Goal: Information Seeking & Learning: Learn about a topic

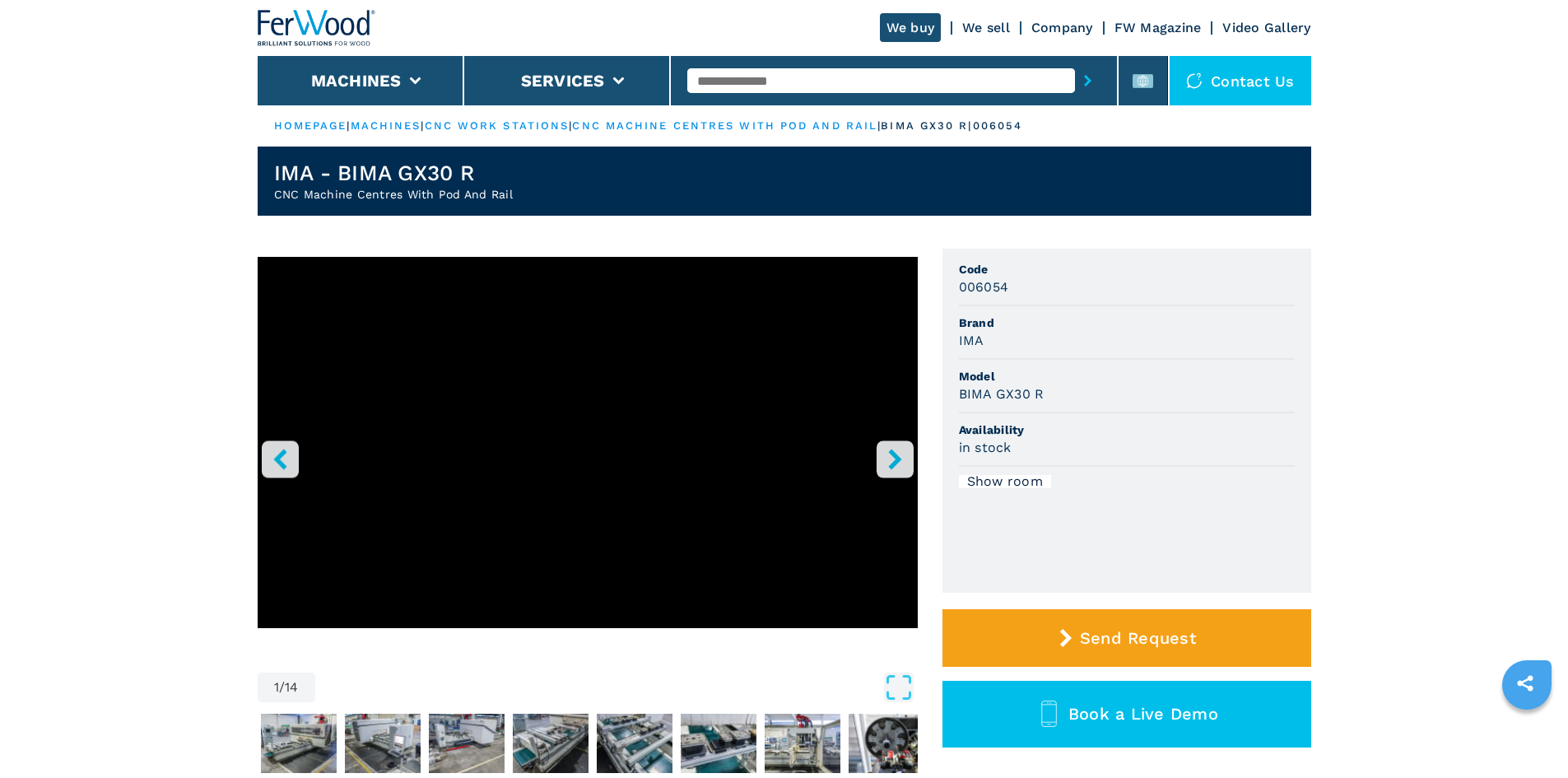
click at [893, 464] on icon "right-button" at bounding box center [895, 459] width 13 height 21
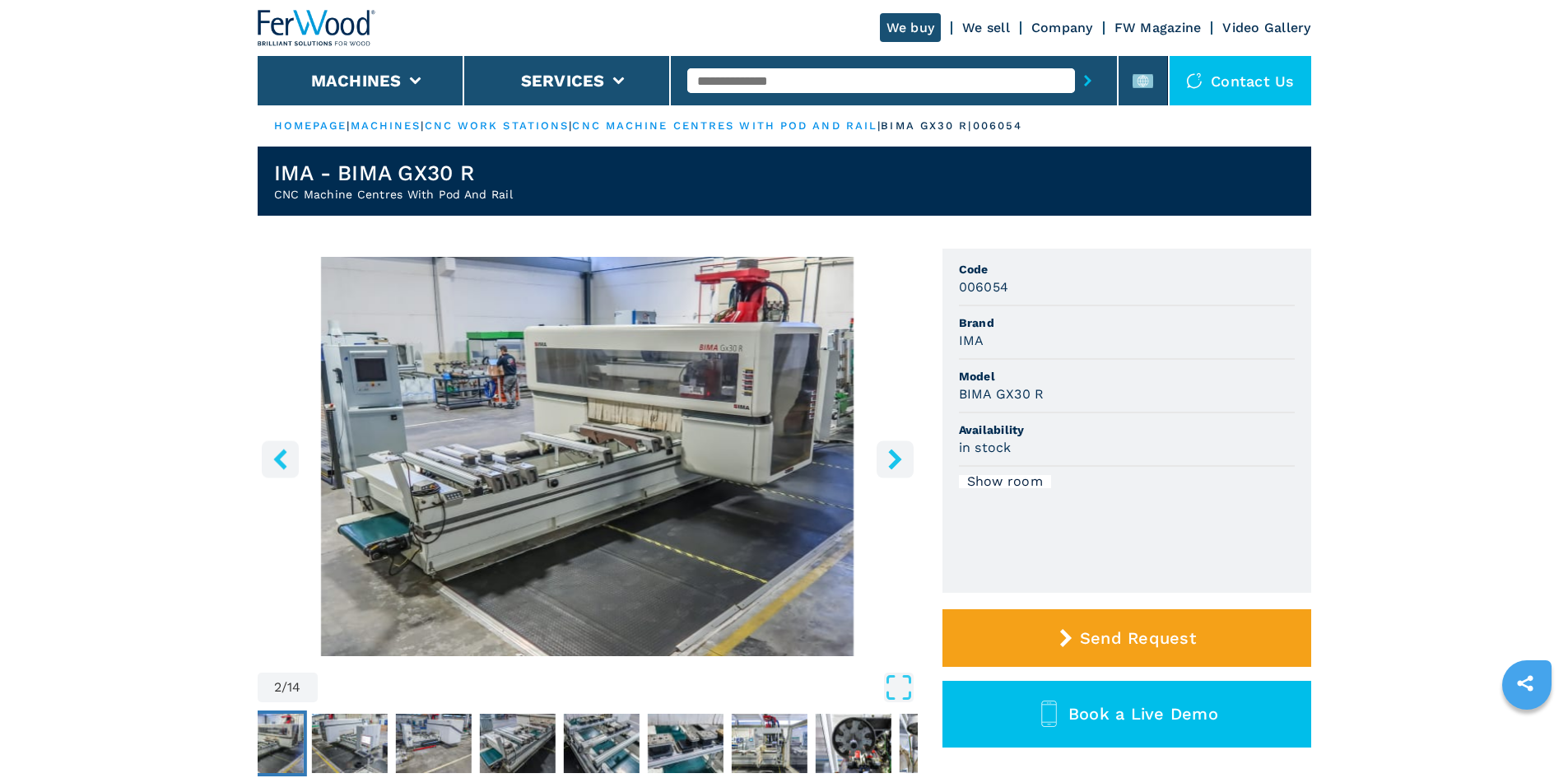
click at [893, 464] on icon "right-button" at bounding box center [895, 459] width 13 height 21
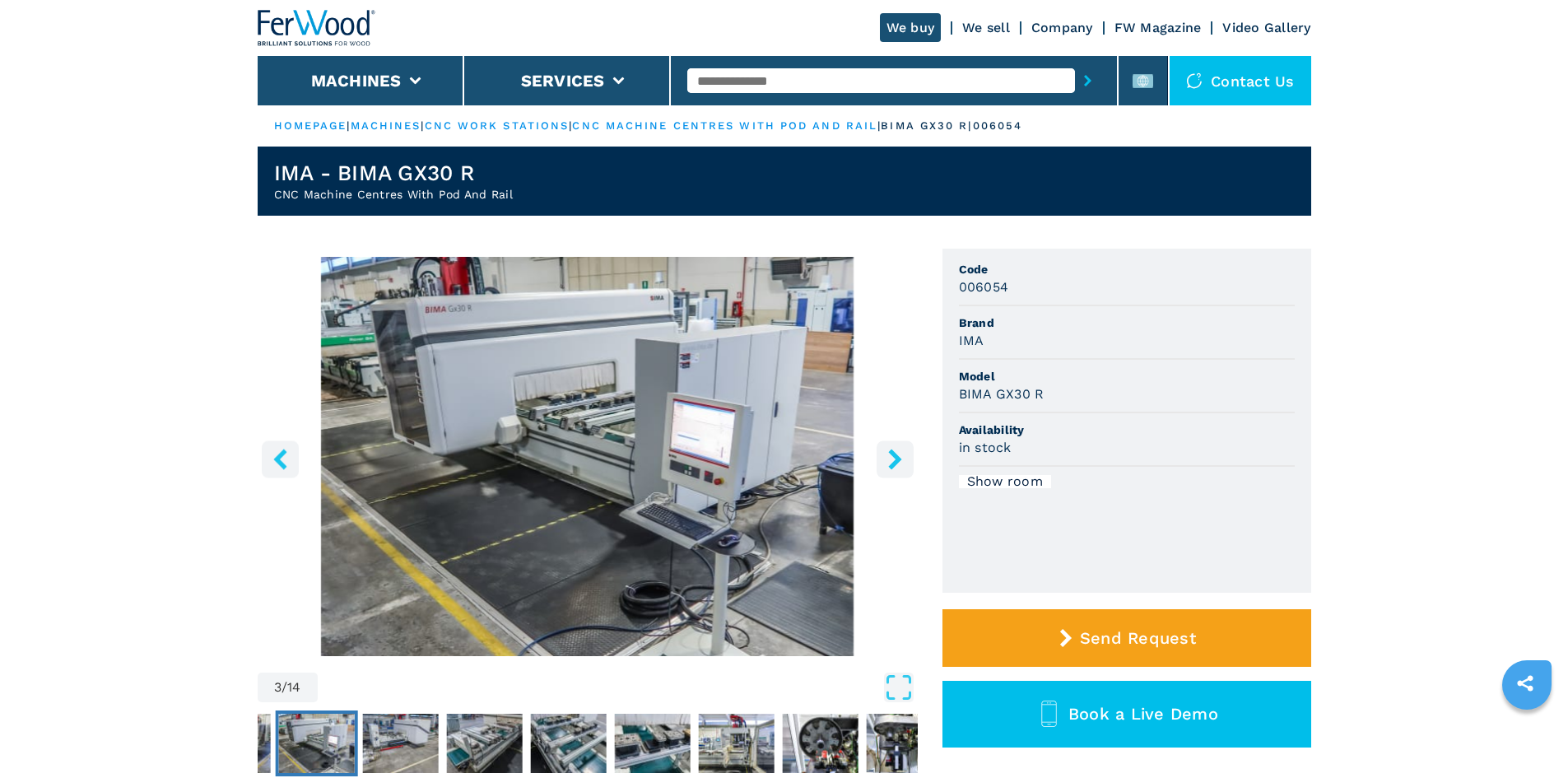
click at [893, 464] on icon "right-button" at bounding box center [895, 459] width 13 height 21
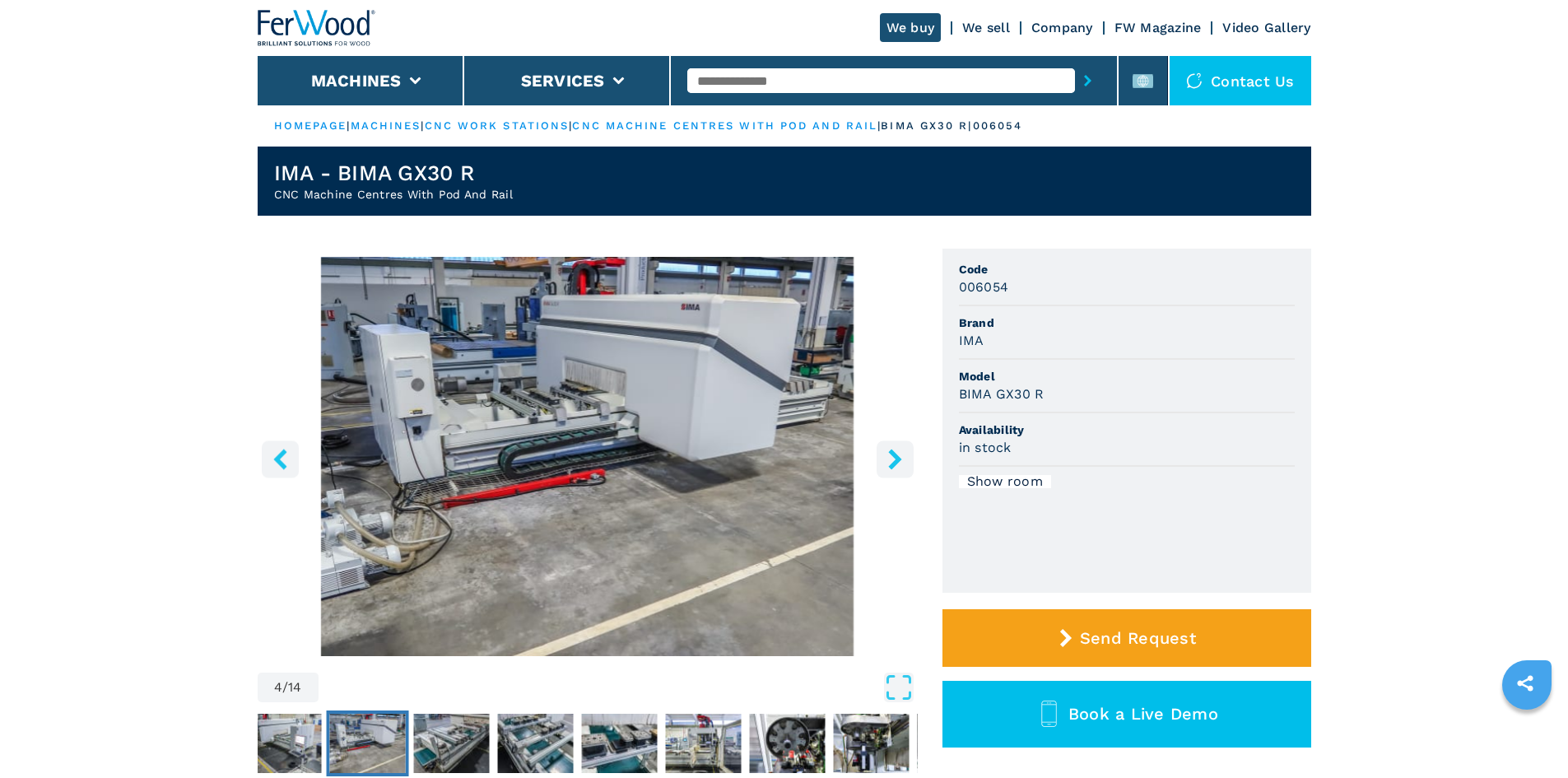
click at [893, 464] on icon "right-button" at bounding box center [895, 459] width 13 height 21
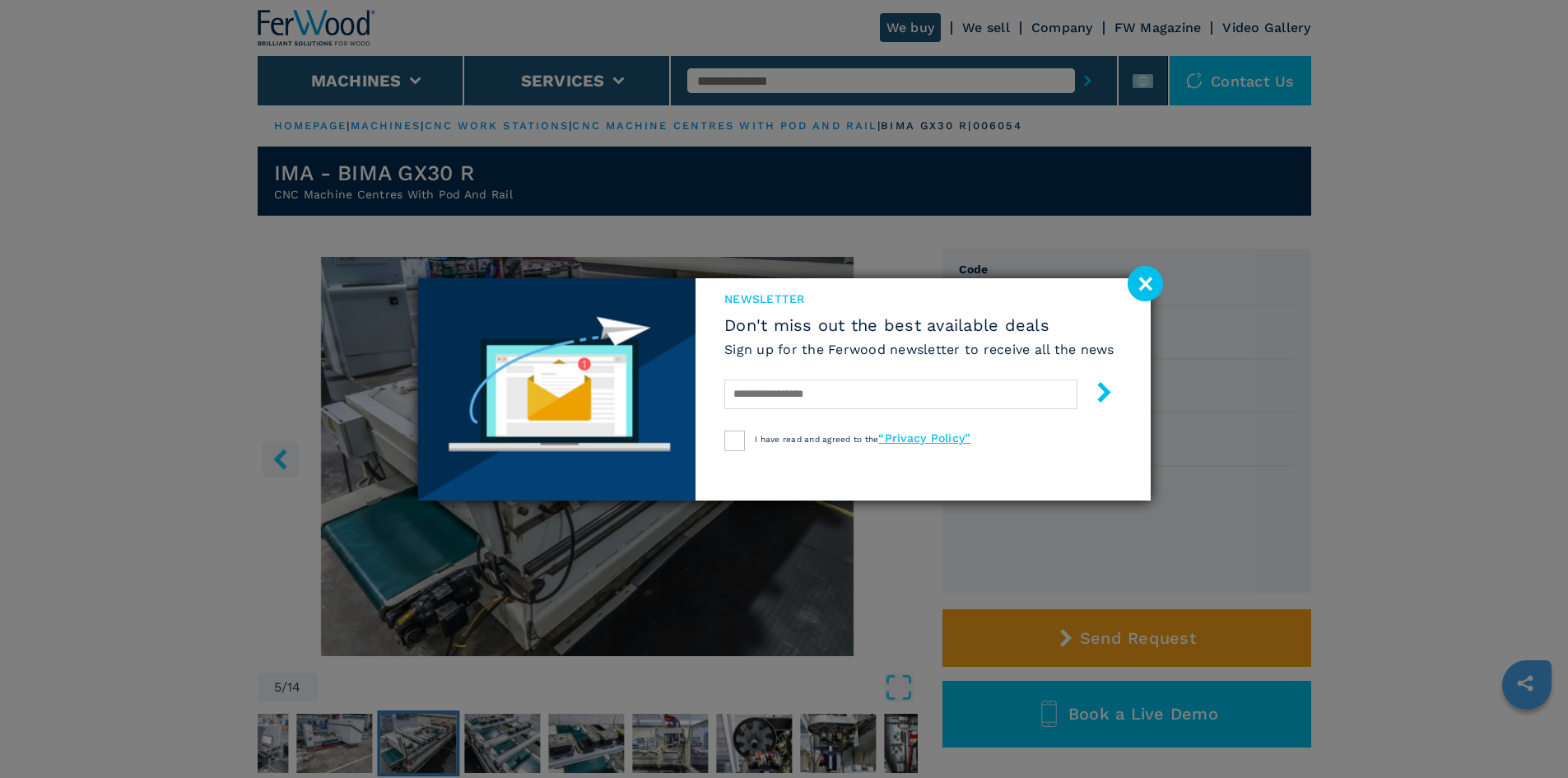
click at [1136, 274] on image at bounding box center [1146, 283] width 35 height 35
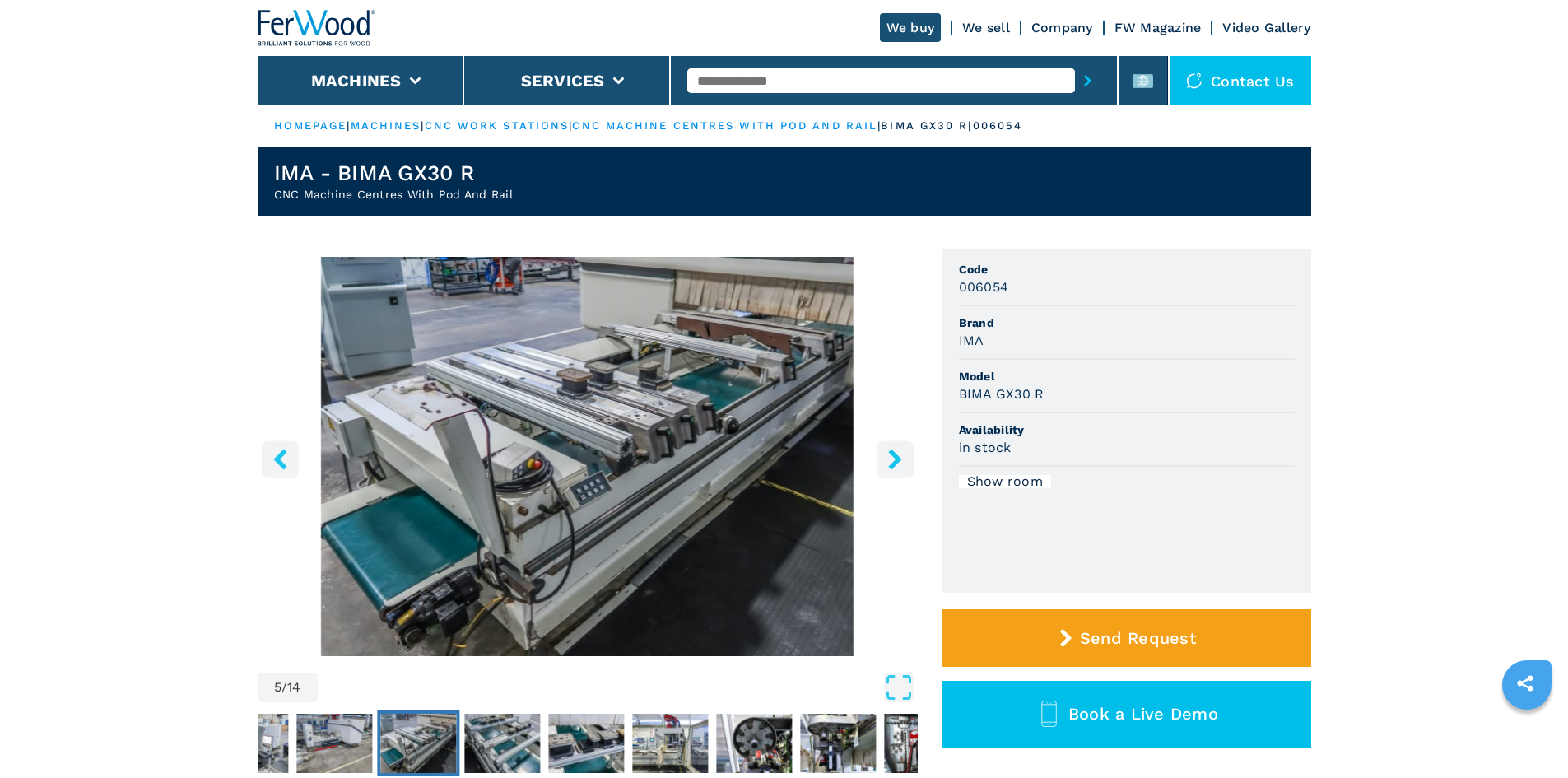
click at [907, 463] on button "right-button" at bounding box center [895, 459] width 37 height 37
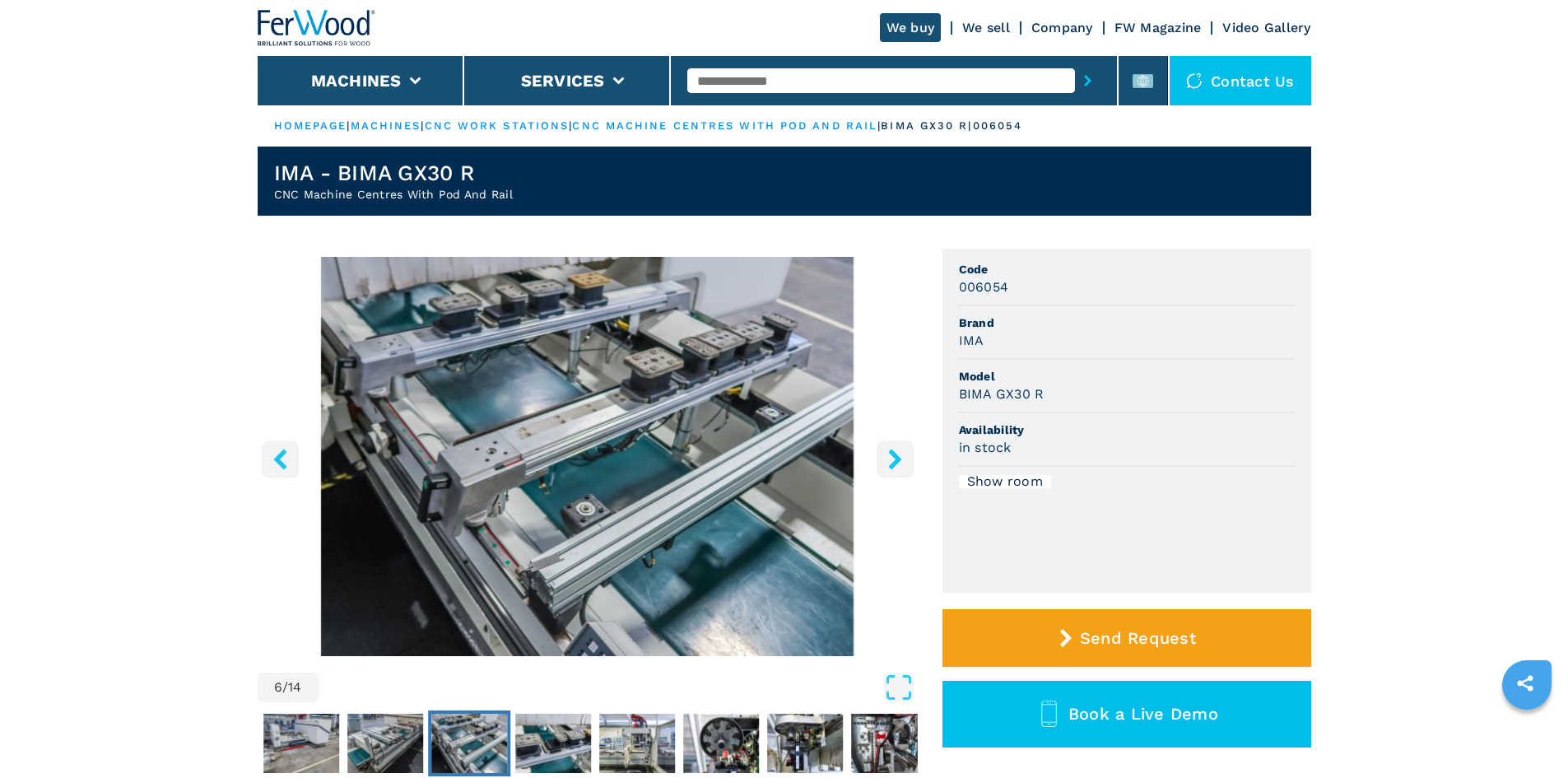
click at [897, 460] on icon "right-button" at bounding box center [895, 459] width 13 height 21
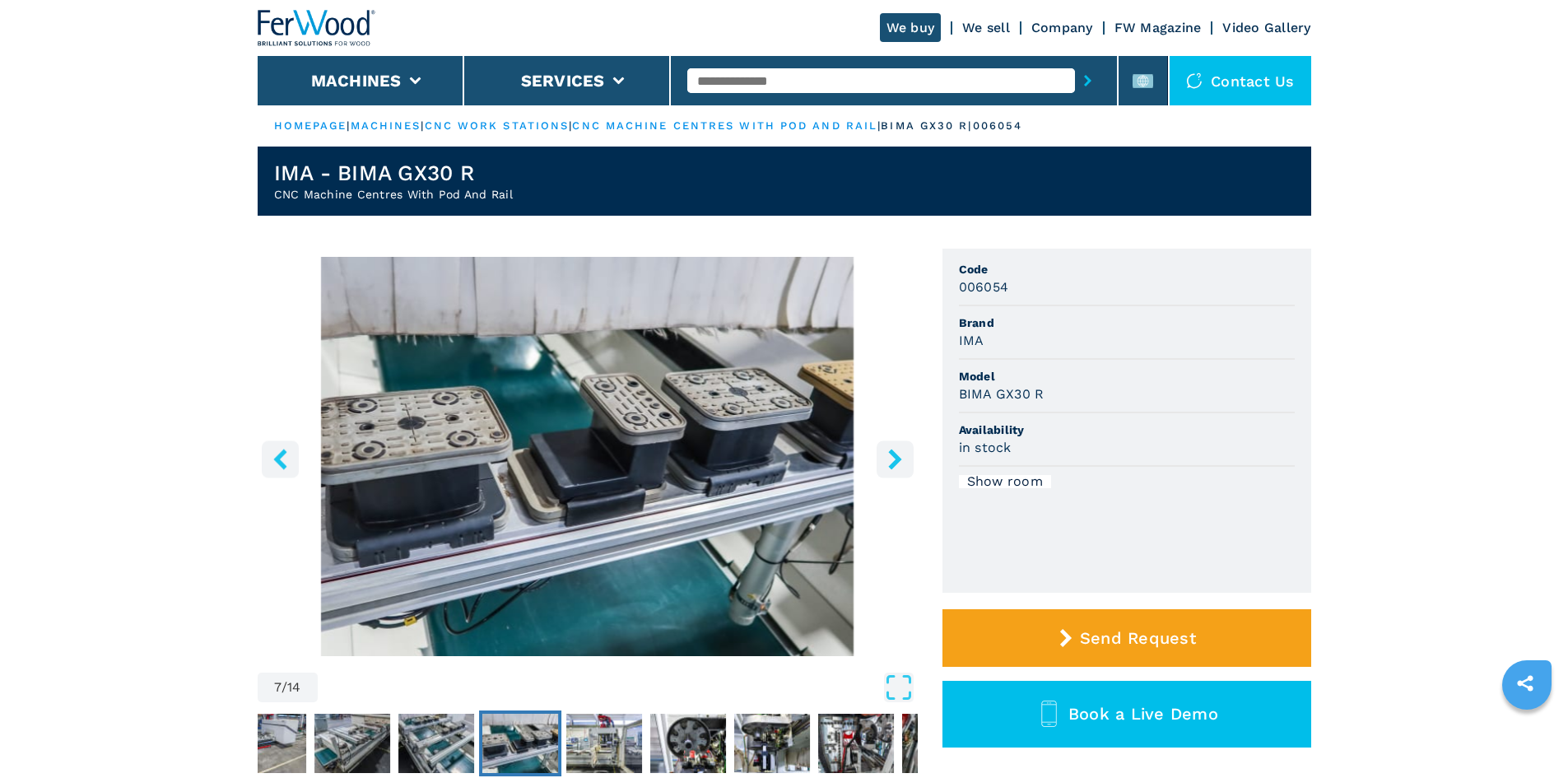
click at [897, 460] on icon "right-button" at bounding box center [895, 459] width 13 height 21
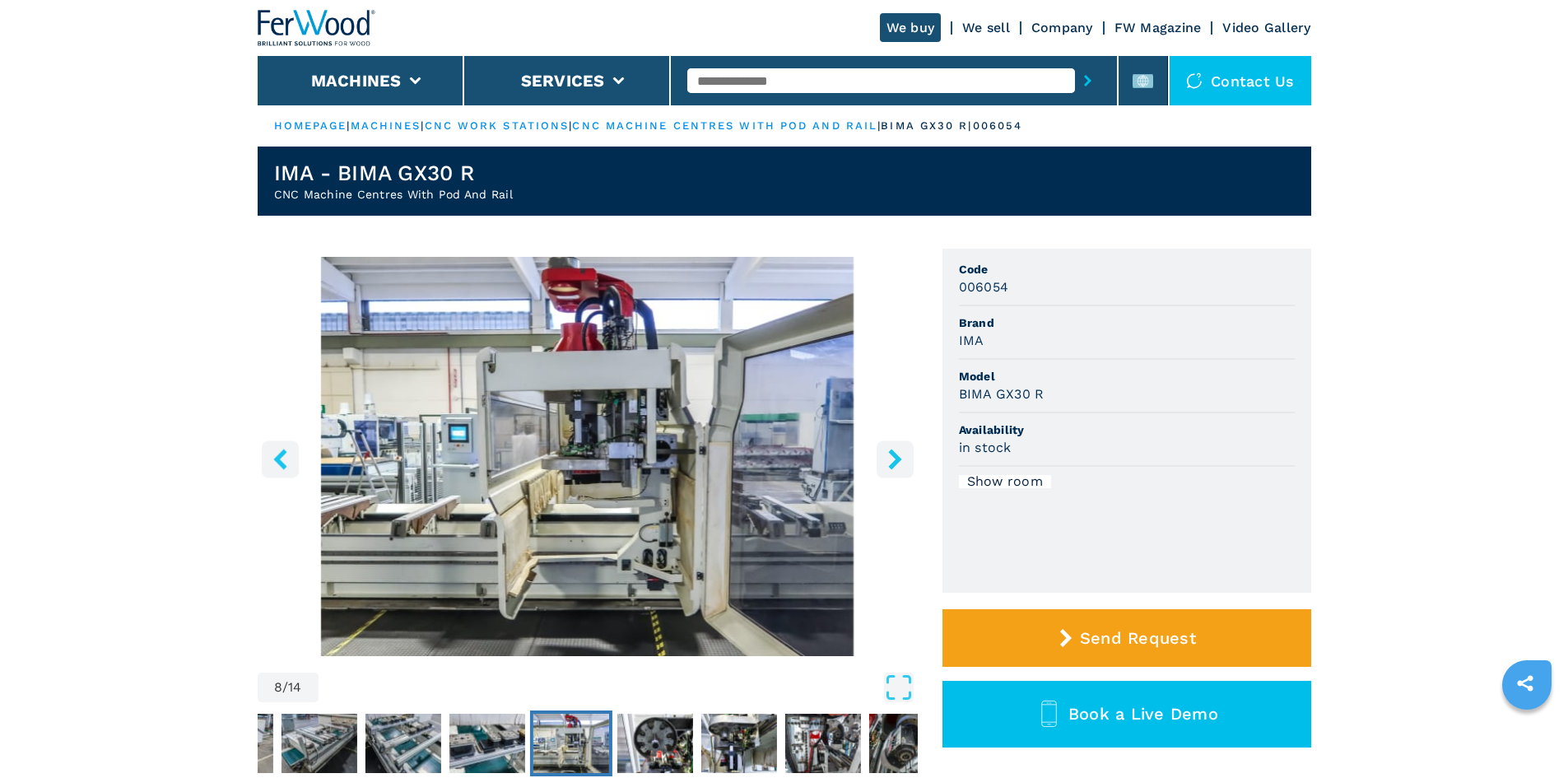
click at [897, 460] on icon "right-button" at bounding box center [895, 459] width 13 height 21
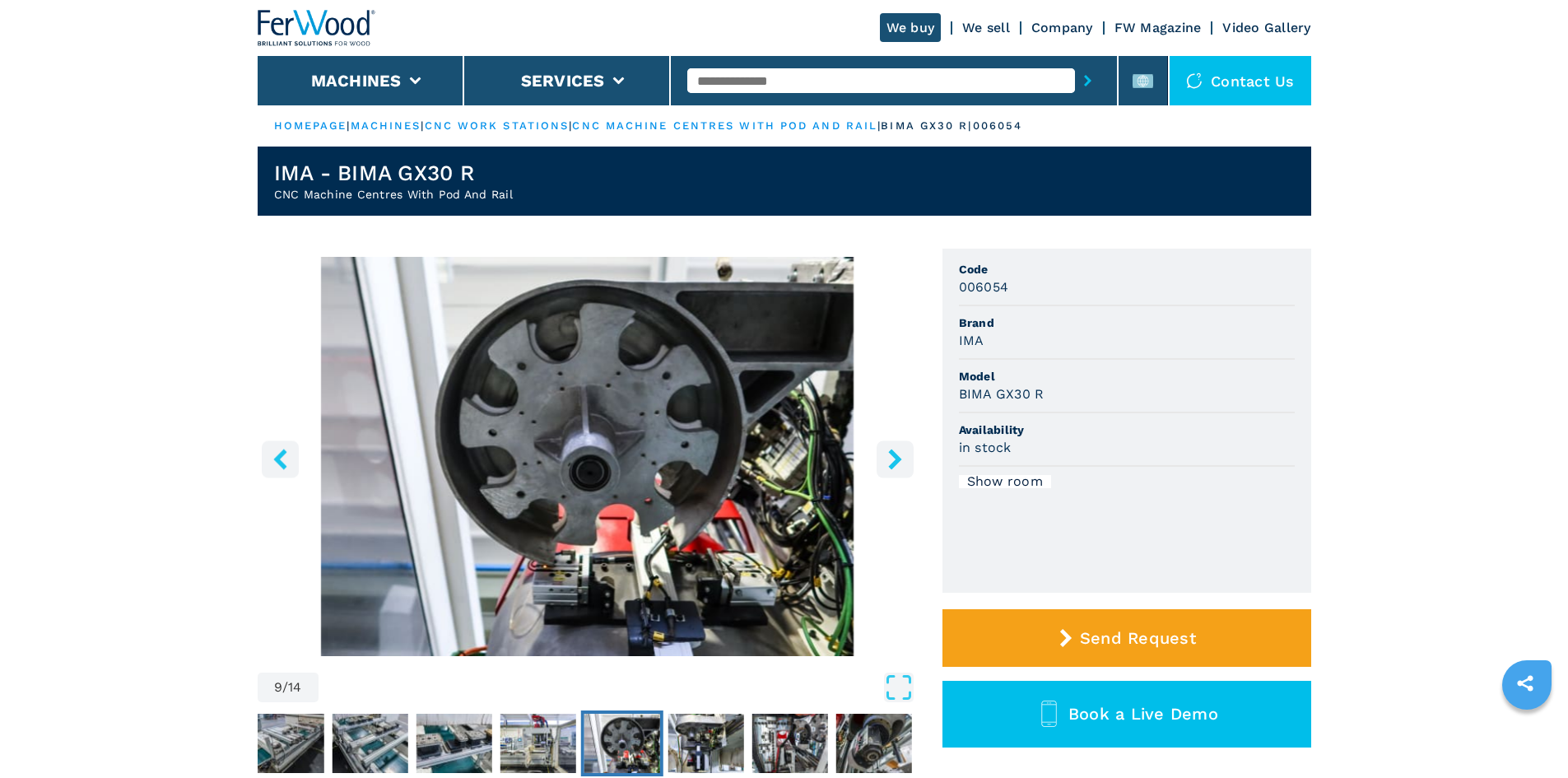
click at [897, 460] on icon "right-button" at bounding box center [895, 459] width 13 height 21
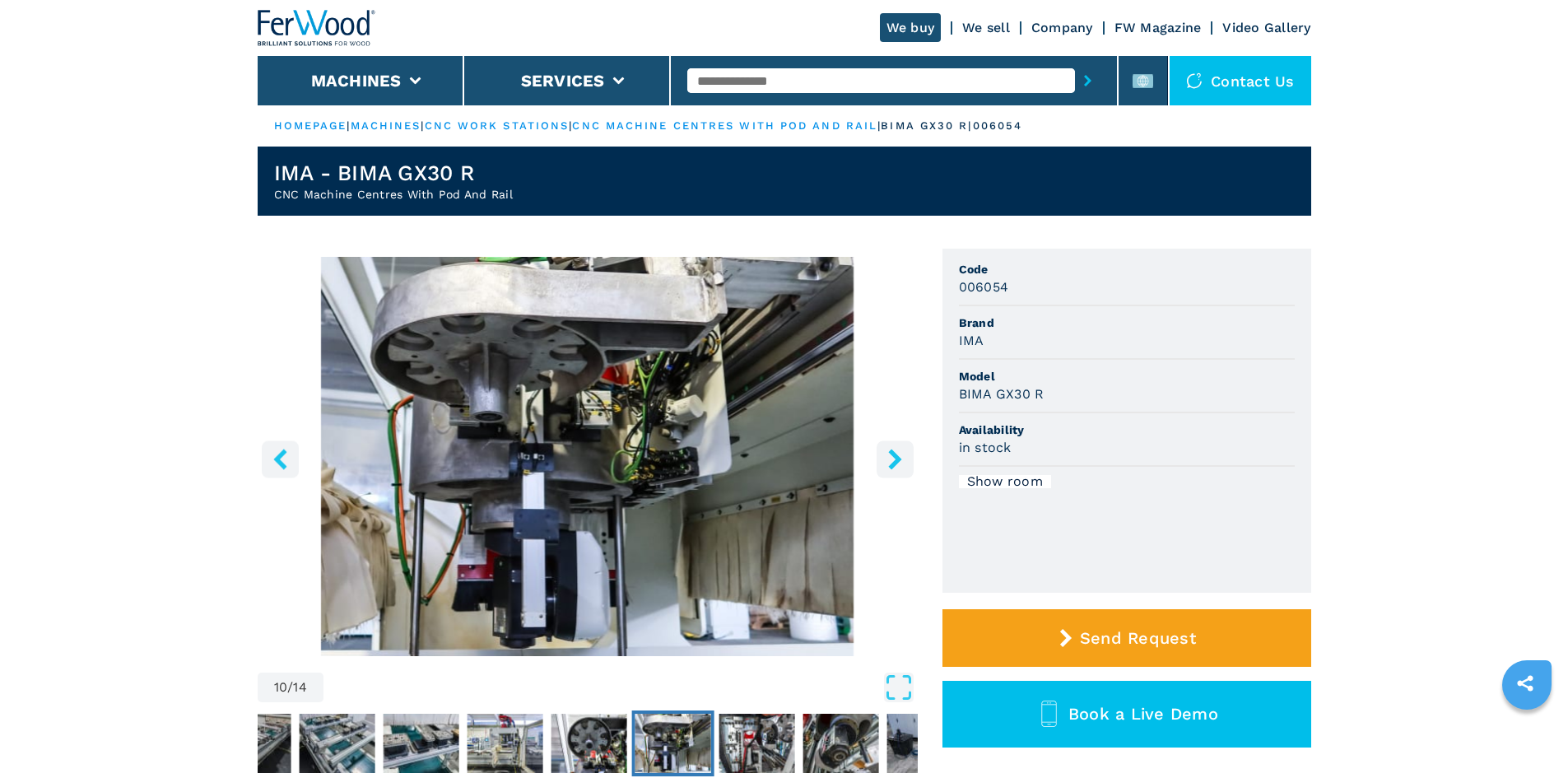
click at [897, 460] on icon "right-button" at bounding box center [895, 459] width 13 height 21
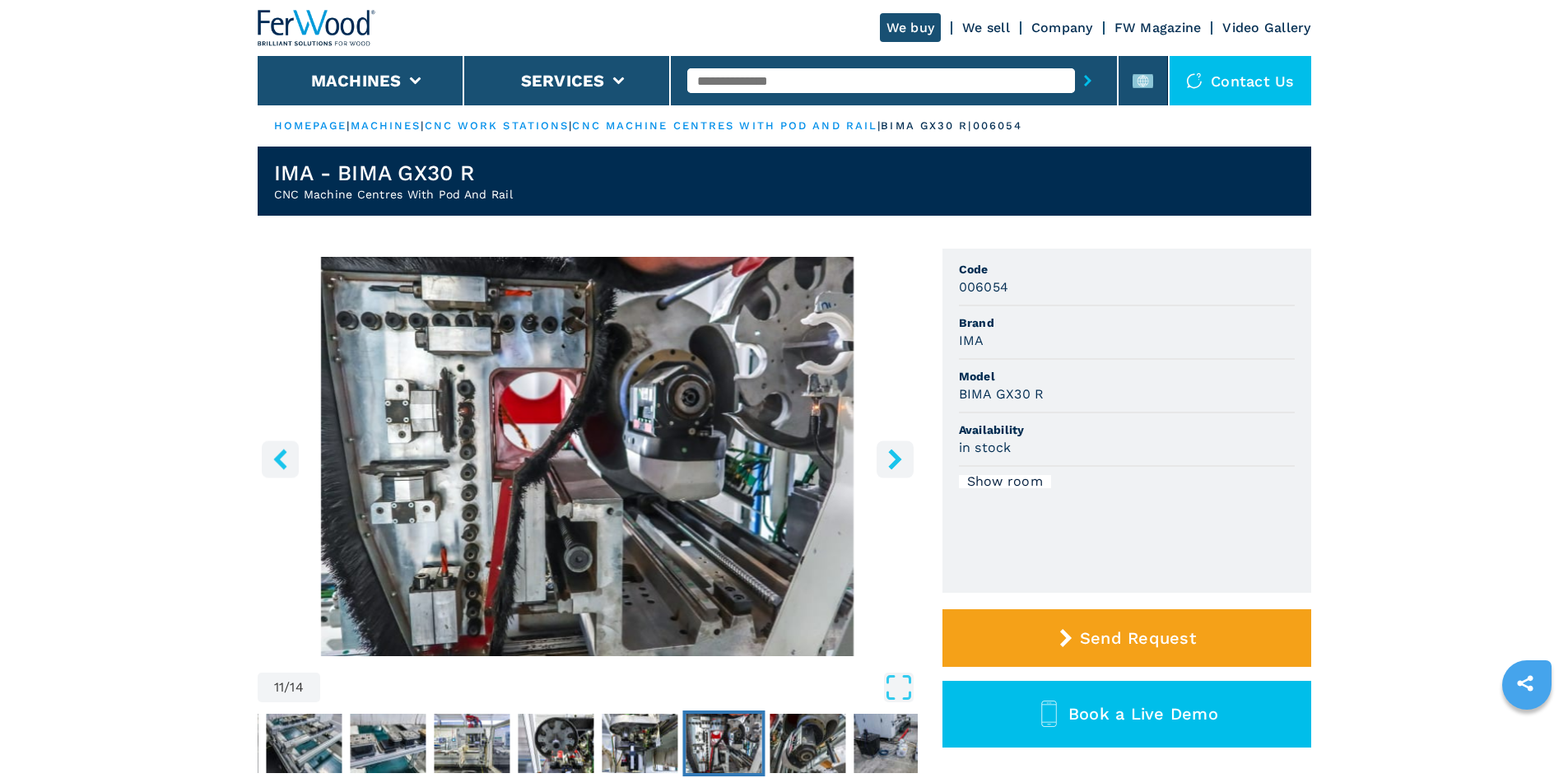
click at [897, 460] on icon "right-button" at bounding box center [895, 459] width 13 height 21
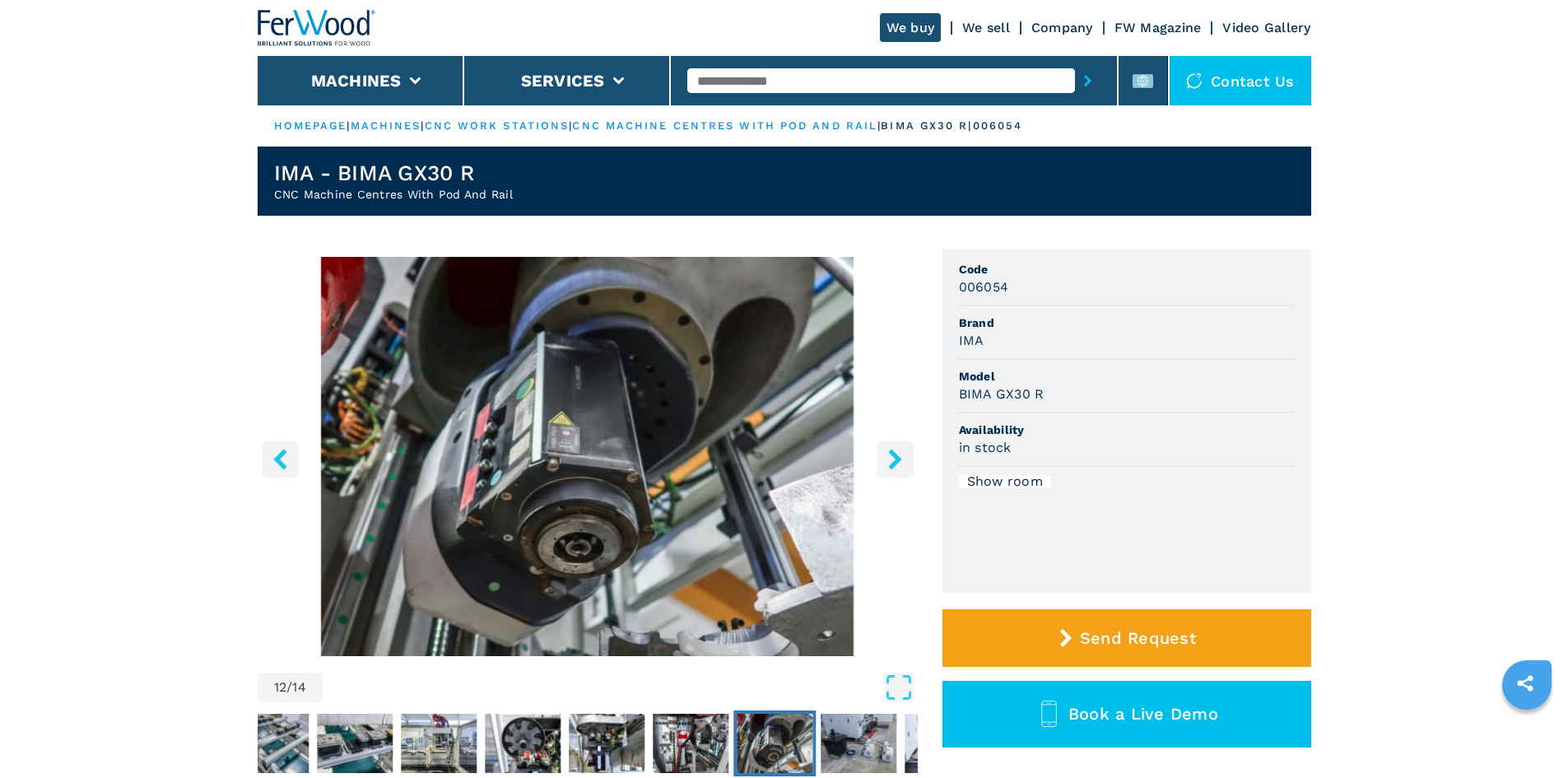
click at [897, 460] on icon "right-button" at bounding box center [895, 459] width 13 height 21
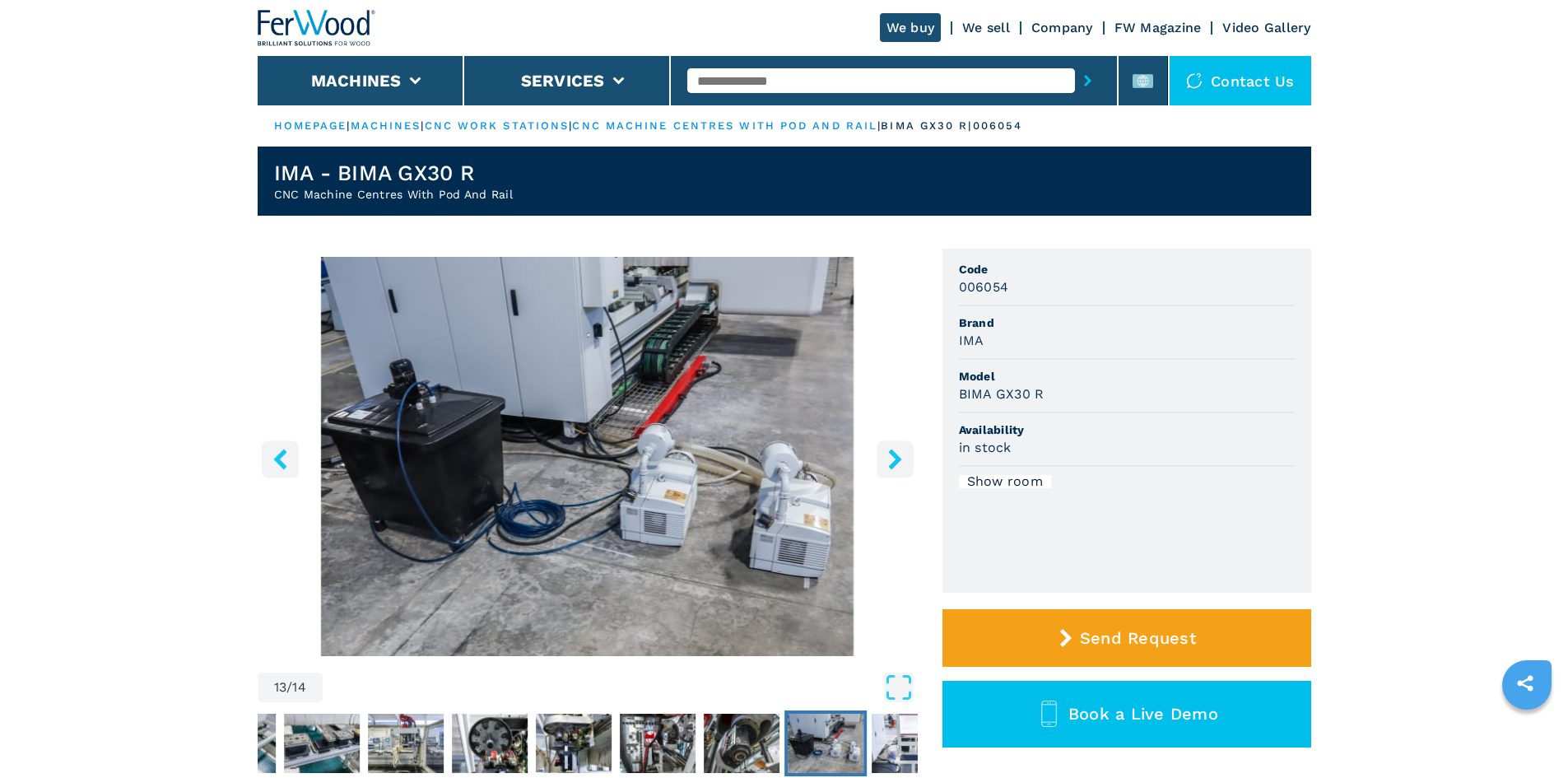
click at [897, 460] on icon "right-button" at bounding box center [895, 459] width 13 height 21
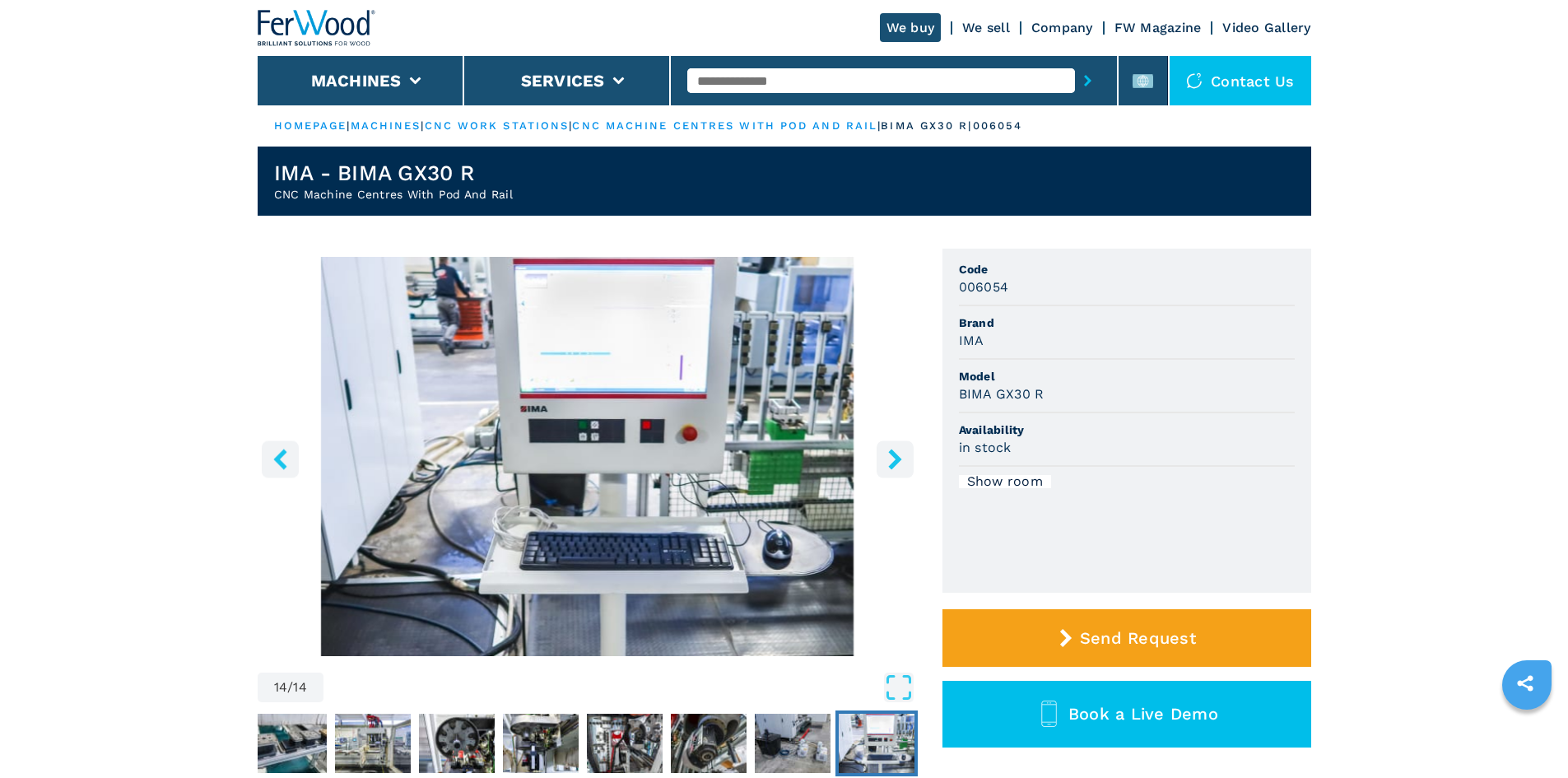
click at [897, 460] on icon "right-button" at bounding box center [895, 459] width 13 height 21
